Goal: Task Accomplishment & Management: Use online tool/utility

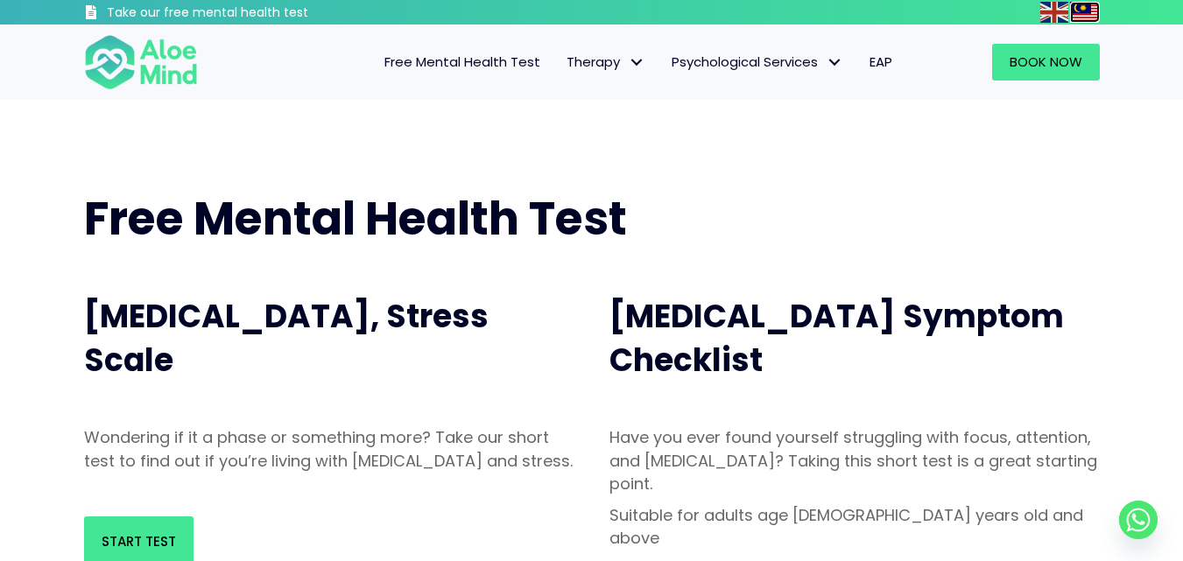
click at [1085, 12] on img at bounding box center [1084, 12] width 28 height 21
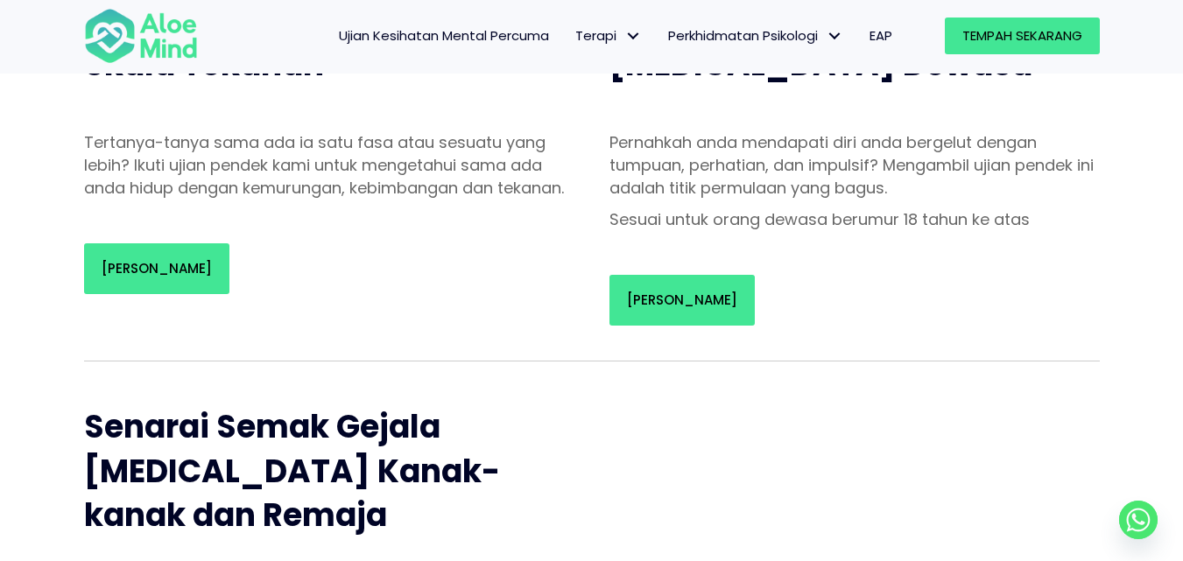
scroll to position [263, 0]
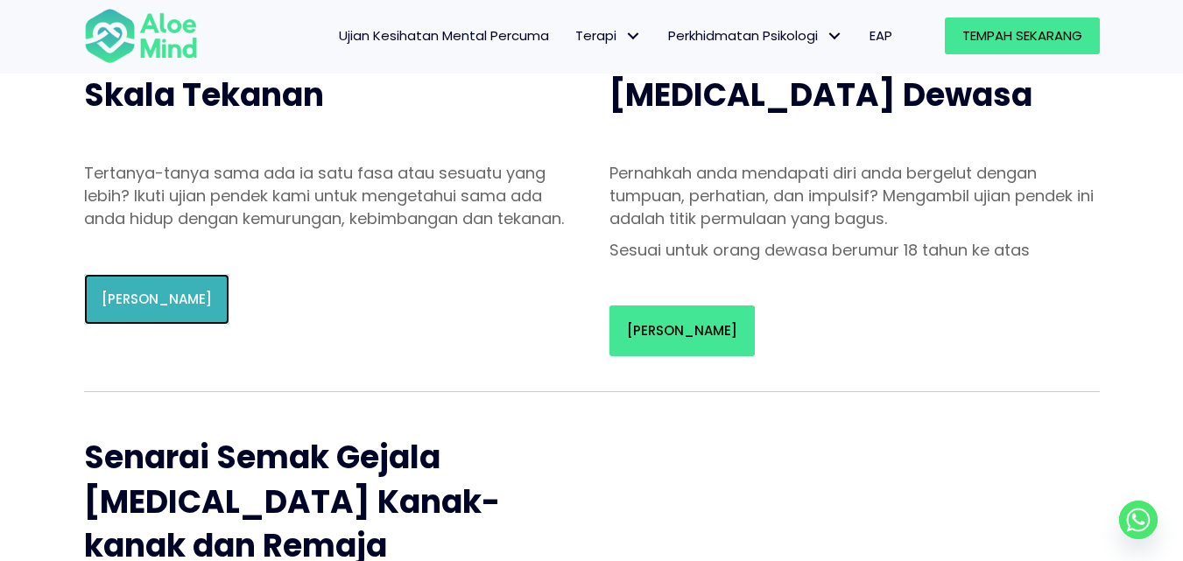
click at [185, 325] on link "Mulakan Ujian" at bounding box center [156, 299] width 145 height 51
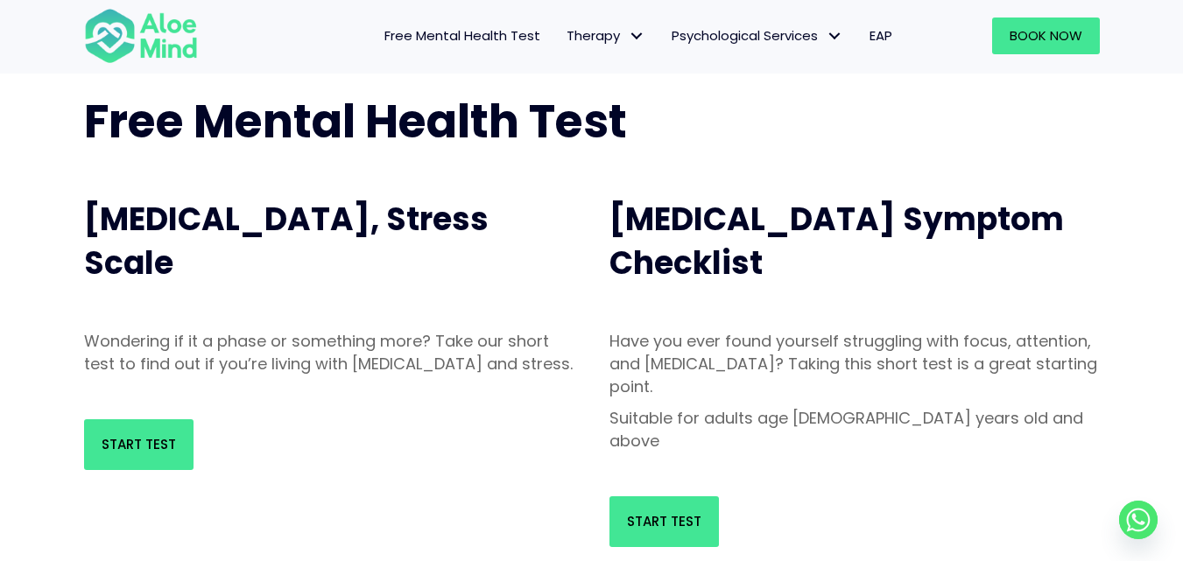
scroll to position [0, 0]
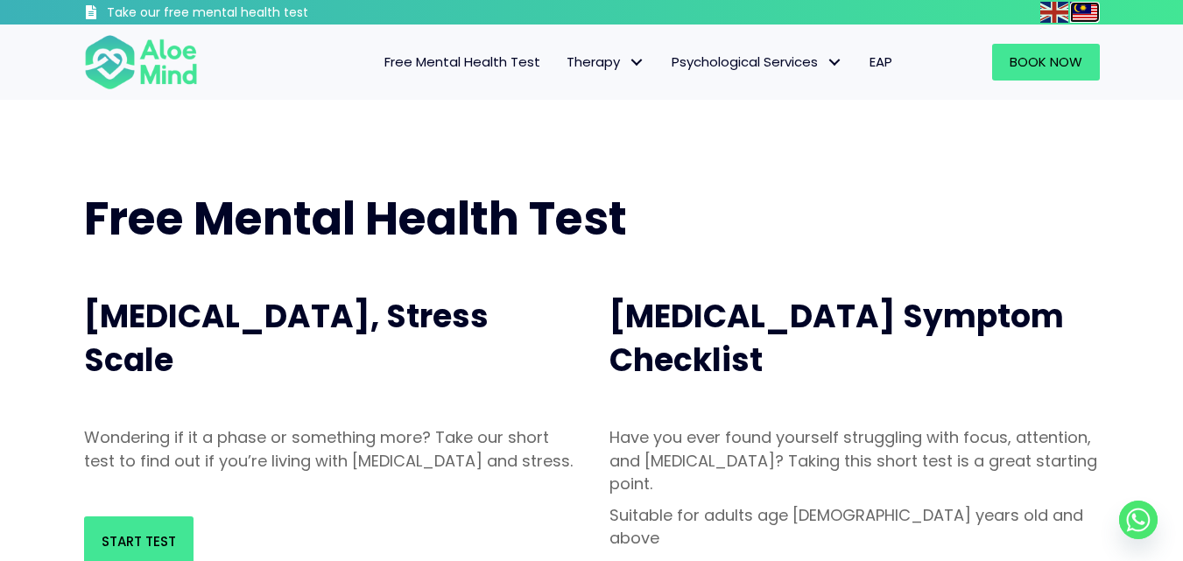
click at [1087, 17] on img at bounding box center [1084, 12] width 28 height 21
click at [1085, 3] on img at bounding box center [1084, 12] width 28 height 21
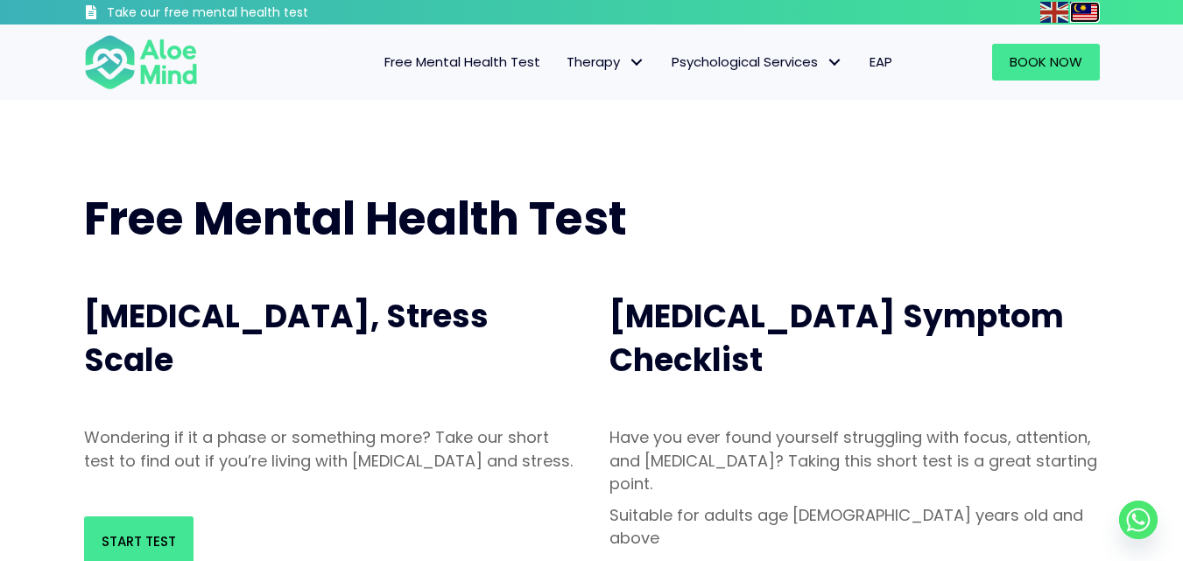
click at [1085, 3] on img at bounding box center [1084, 12] width 28 height 21
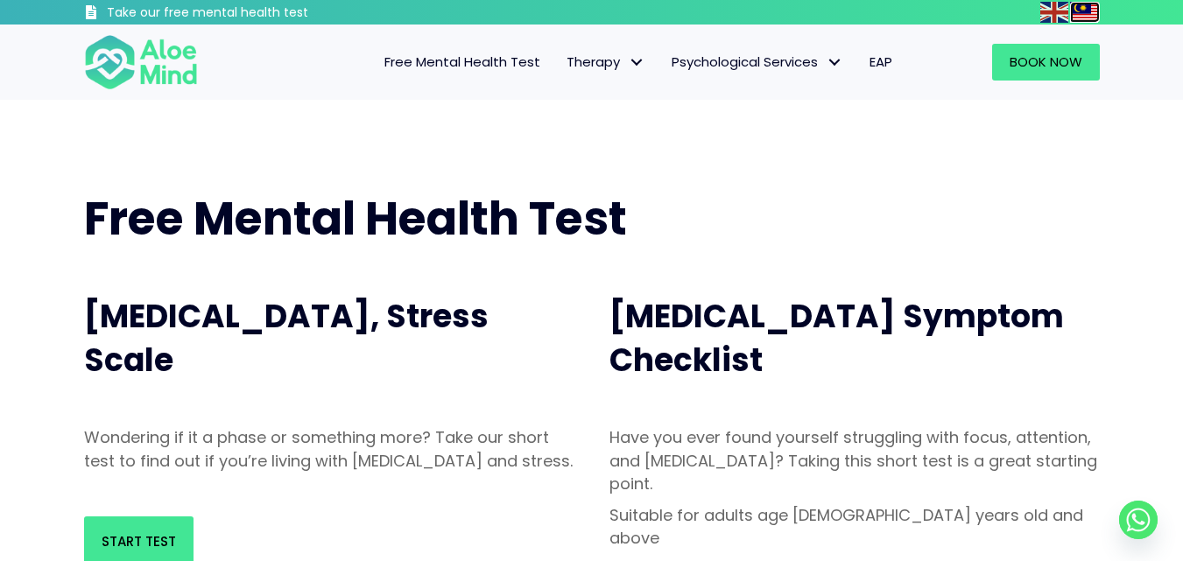
click at [1087, 8] on img at bounding box center [1084, 12] width 28 height 21
click at [1061, 21] on img at bounding box center [1054, 12] width 28 height 21
click at [1081, 12] on img at bounding box center [1084, 12] width 28 height 21
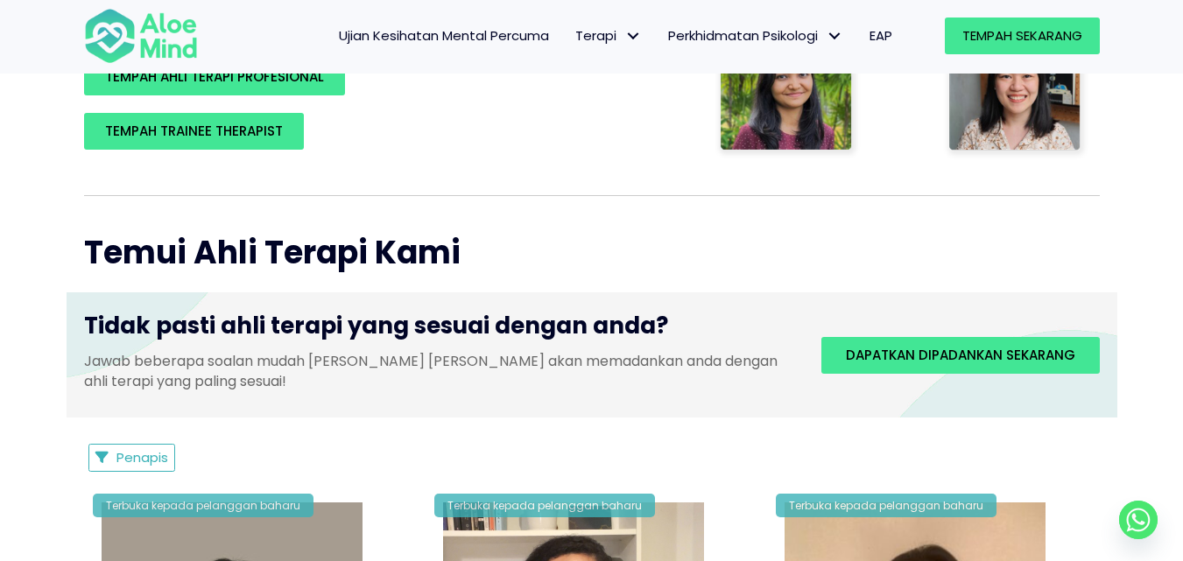
scroll to position [525, 0]
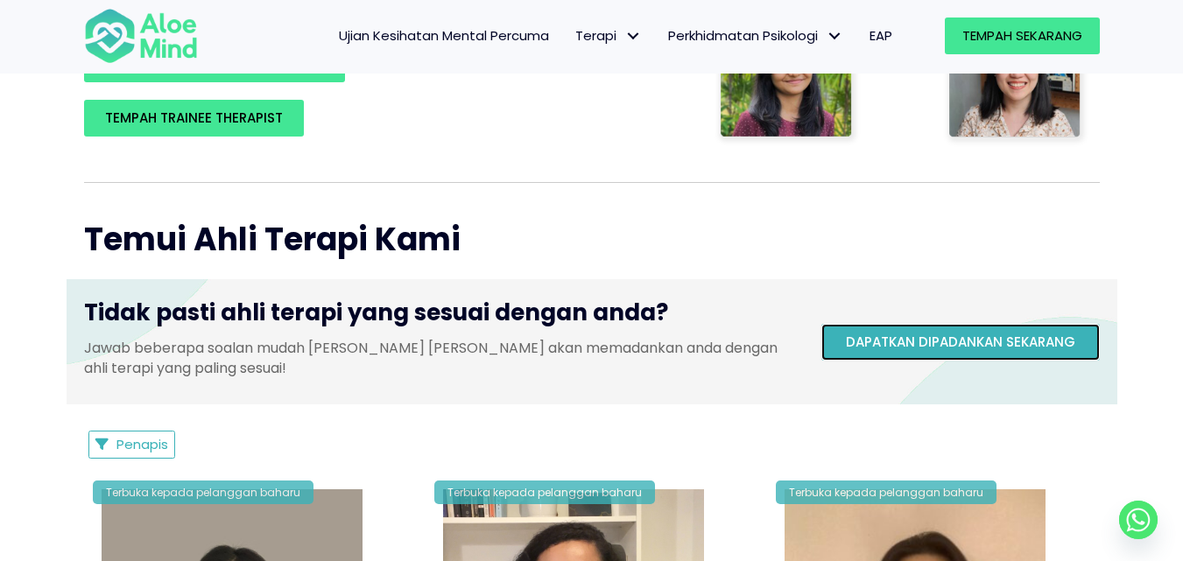
click at [1035, 324] on div "Dapatkan dipadankan sekarang" at bounding box center [960, 342] width 278 height 37
click at [941, 342] on font "Dapatkan dipadankan sekarang" at bounding box center [960, 342] width 229 height 18
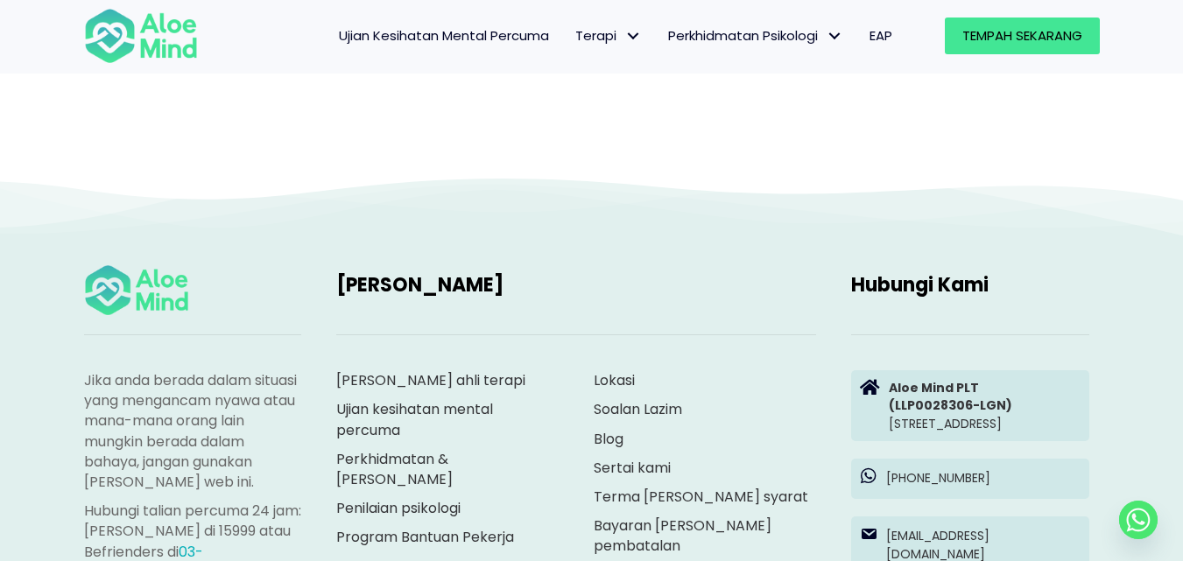
scroll to position [180, 0]
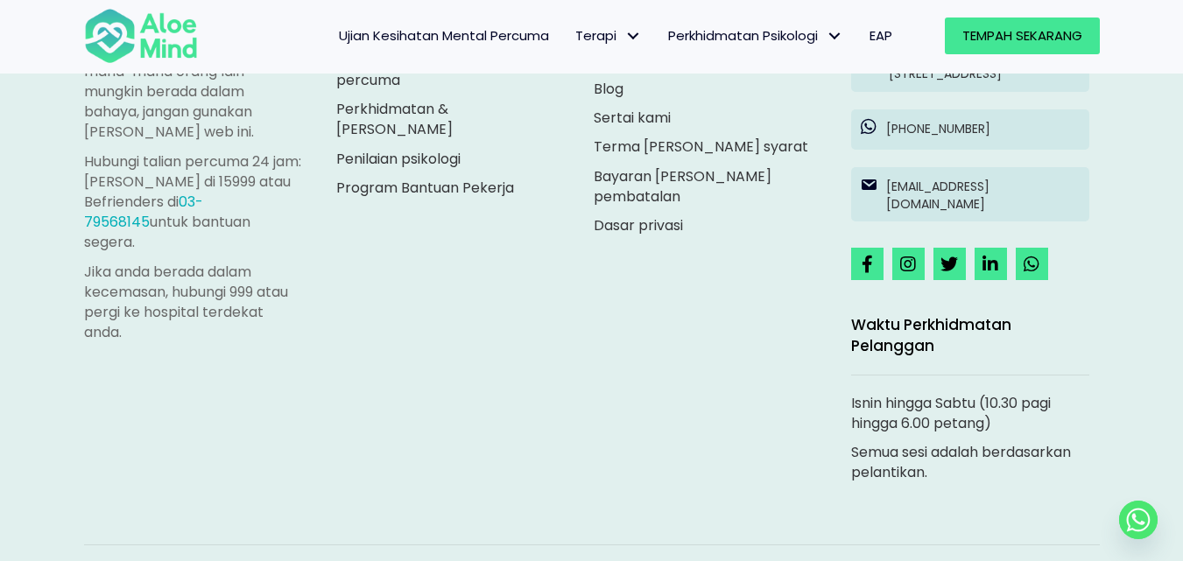
scroll to position [8448, 0]
